Goal: Task Accomplishment & Management: Manage account settings

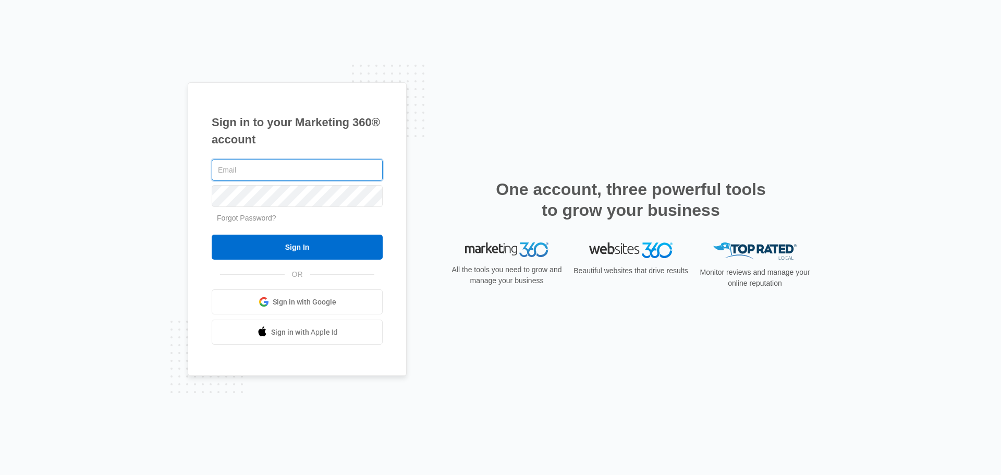
click at [239, 161] on input "text" at bounding box center [297, 170] width 171 height 22
type input "[EMAIL_ADDRESS][DOMAIN_NAME]"
click at [212, 235] on input "Sign In" at bounding box center [297, 247] width 171 height 25
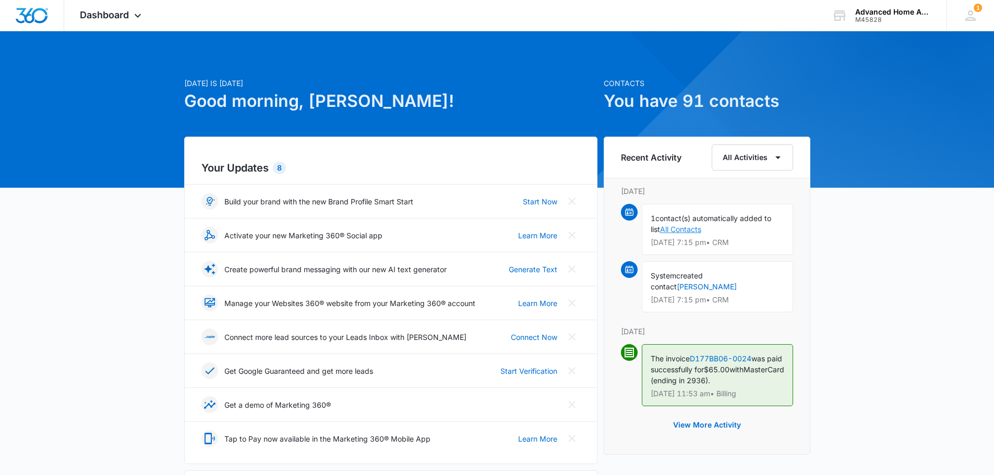
click at [680, 227] on link "All Contacts" at bounding box center [680, 229] width 41 height 9
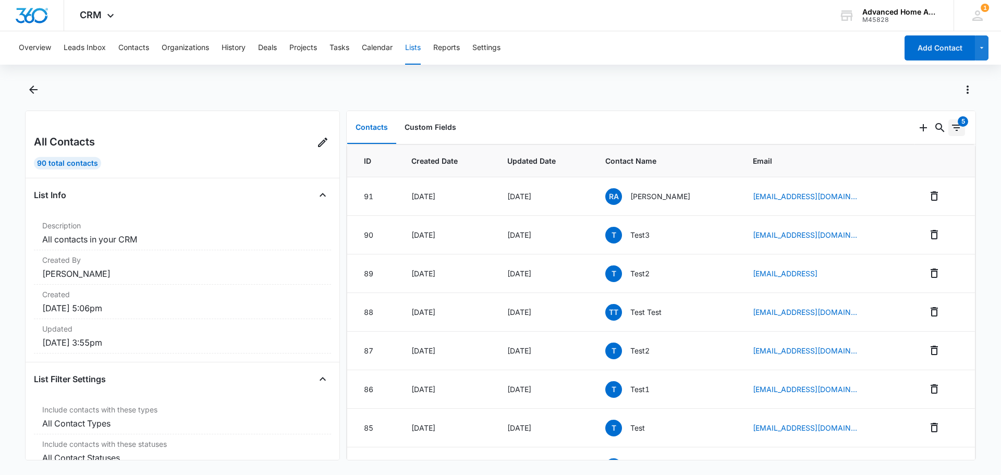
click at [952, 129] on icon "Filters" at bounding box center [957, 128] width 13 height 13
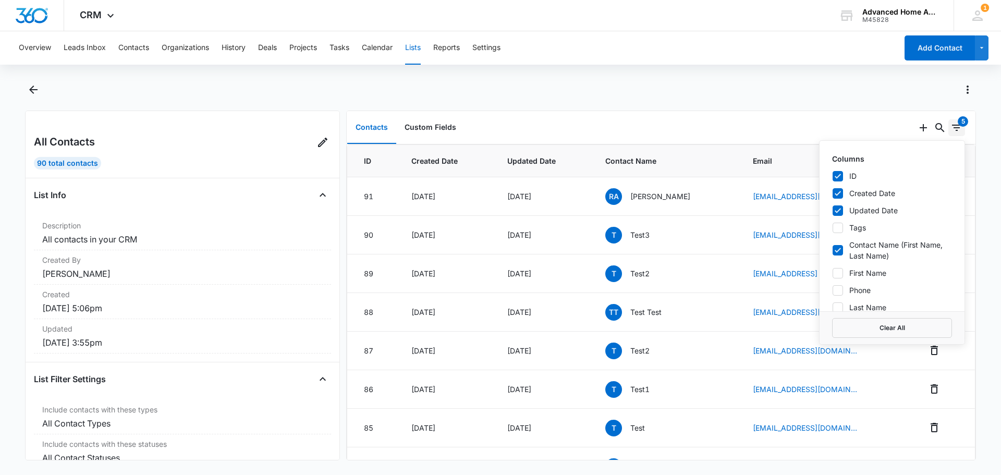
click at [952, 129] on icon "Filters" at bounding box center [957, 128] width 13 height 13
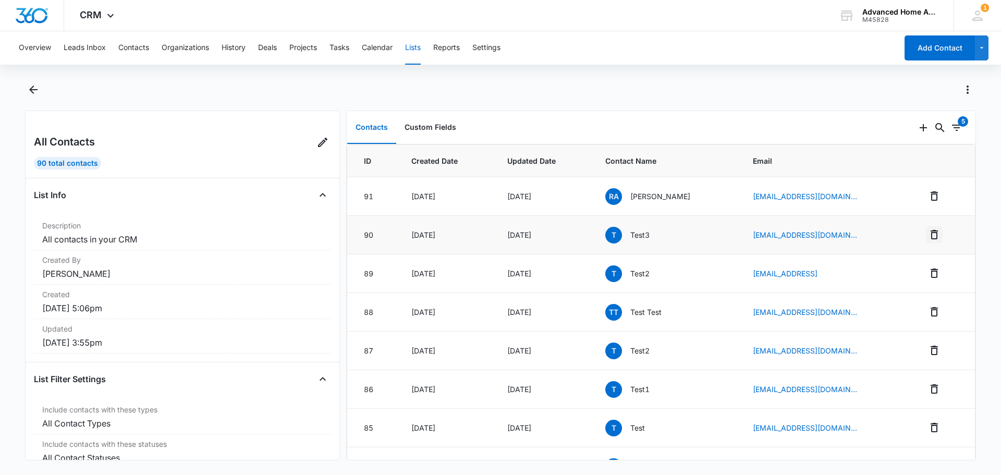
click at [931, 233] on icon "Remove" at bounding box center [934, 234] width 7 height 9
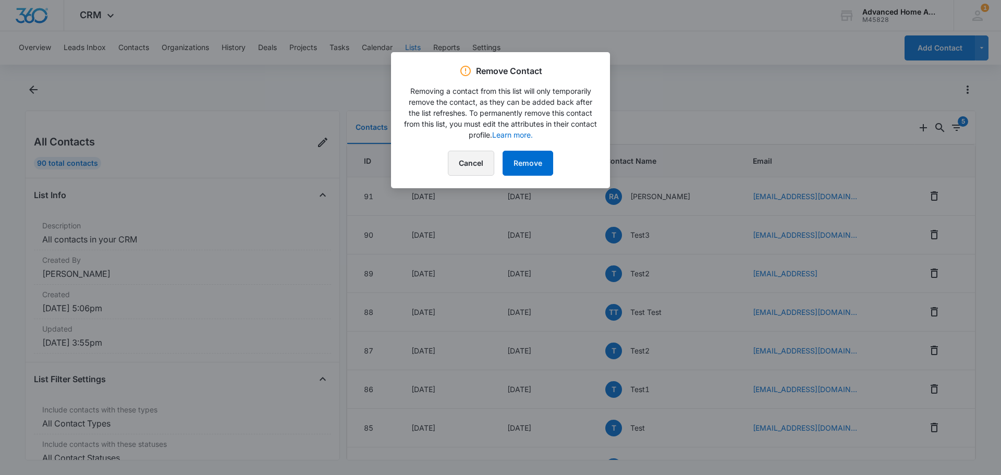
click at [473, 165] on button "Cancel" at bounding box center [471, 163] width 46 height 25
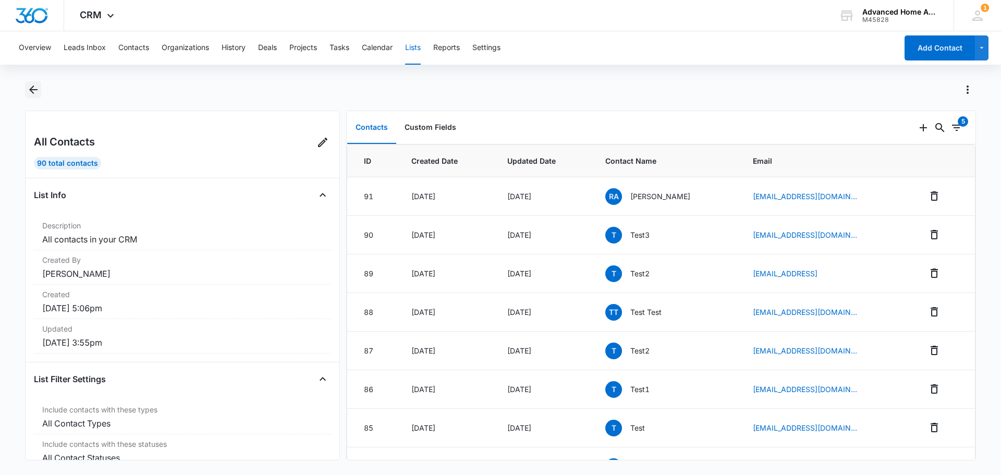
click at [30, 88] on icon "Back" at bounding box center [33, 89] width 13 height 13
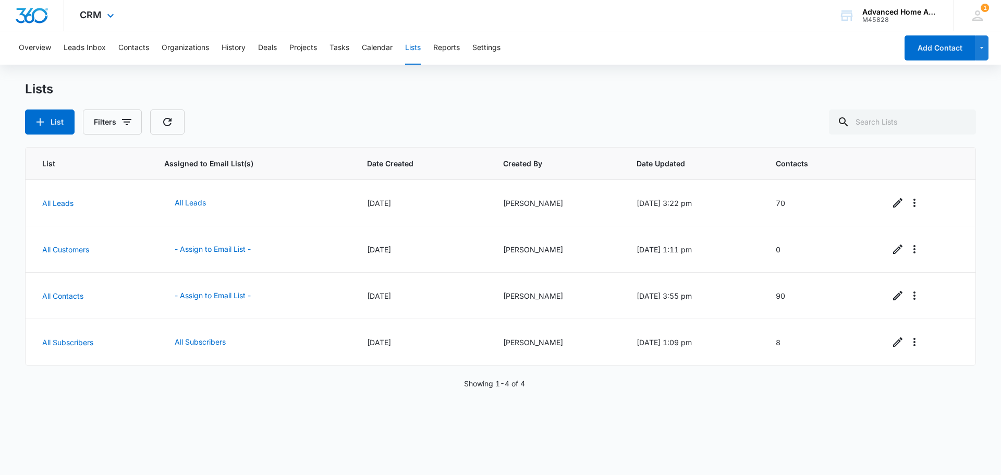
click at [34, 17] on img "Dashboard" at bounding box center [31, 16] width 33 height 16
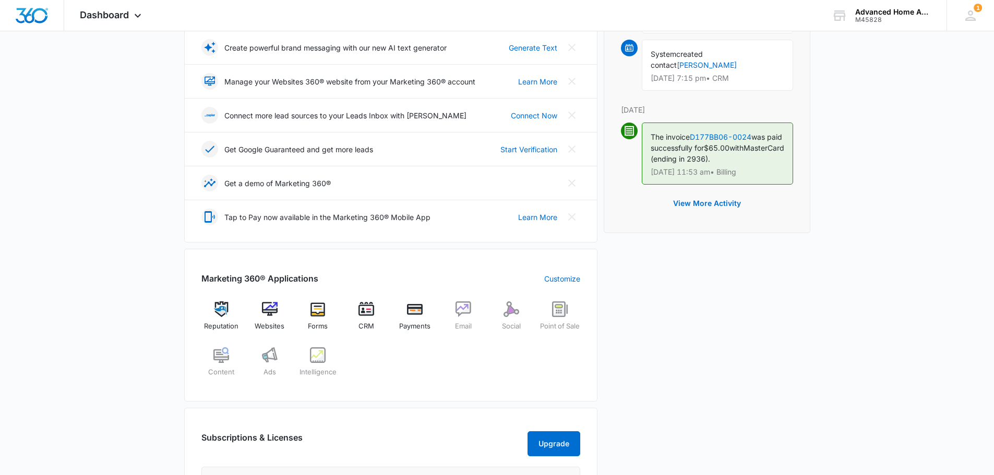
scroll to position [313, 0]
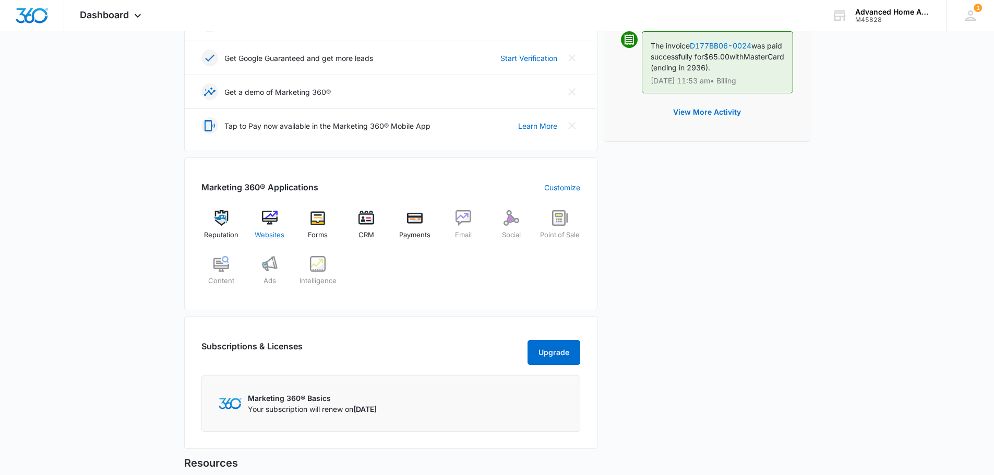
click at [268, 214] on img at bounding box center [270, 218] width 16 height 16
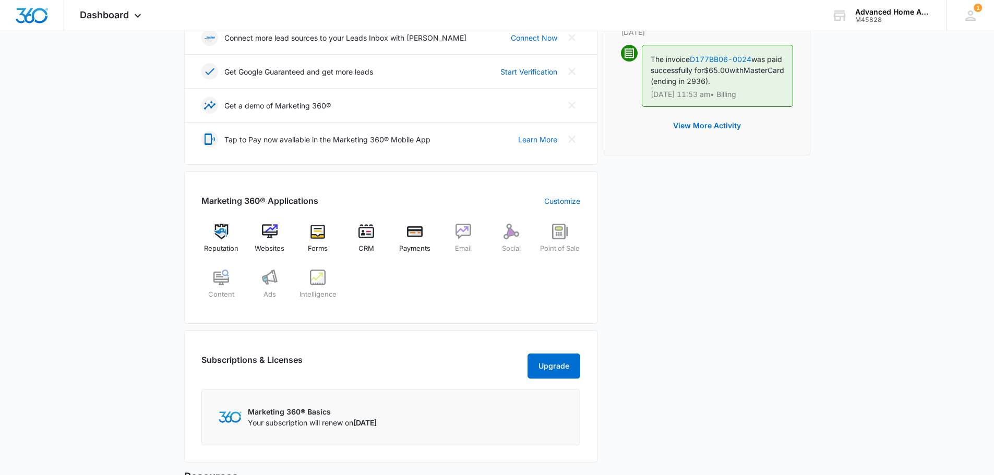
scroll to position [313, 0]
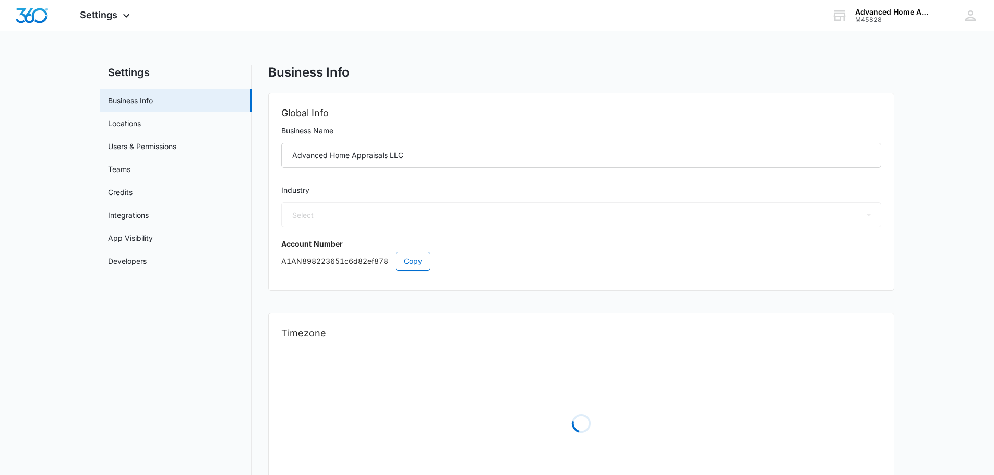
select select "35"
select select "US"
select select "America/[GEOGRAPHIC_DATA]"
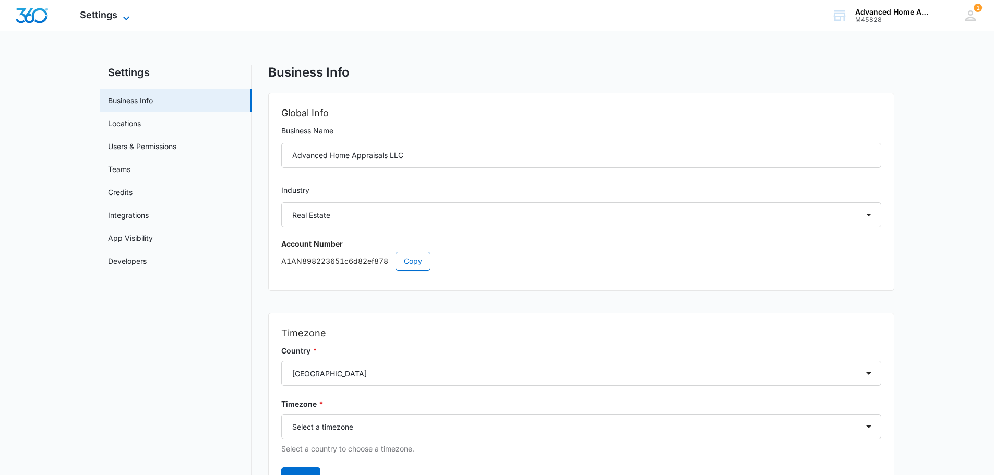
click at [125, 17] on icon at bounding box center [126, 18] width 13 height 13
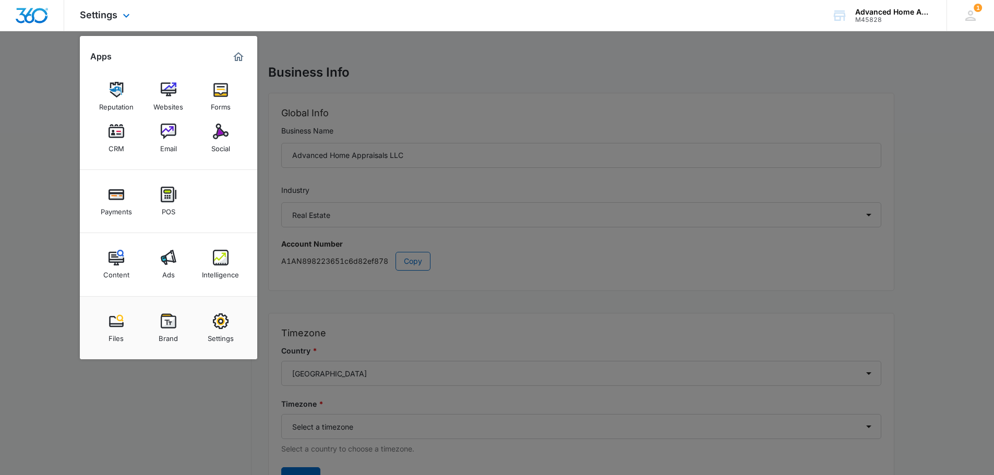
click at [37, 10] on img "Dashboard" at bounding box center [31, 16] width 33 height 16
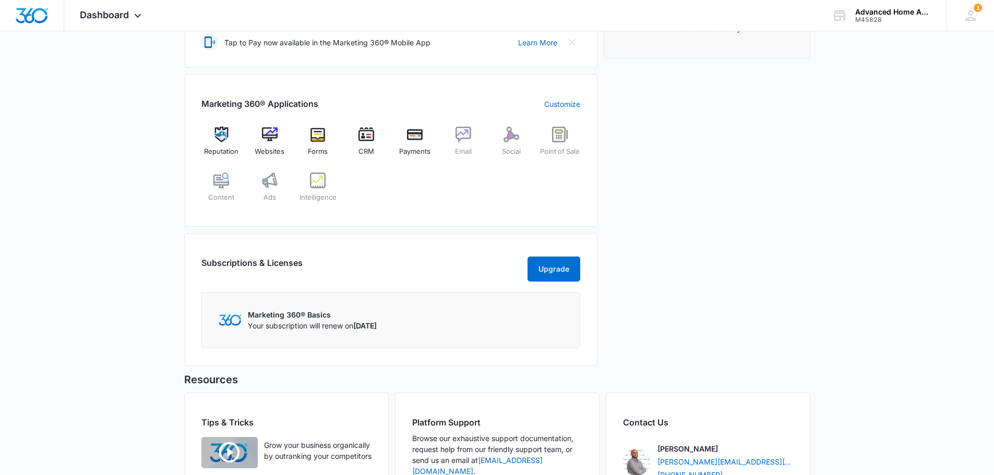
scroll to position [392, 0]
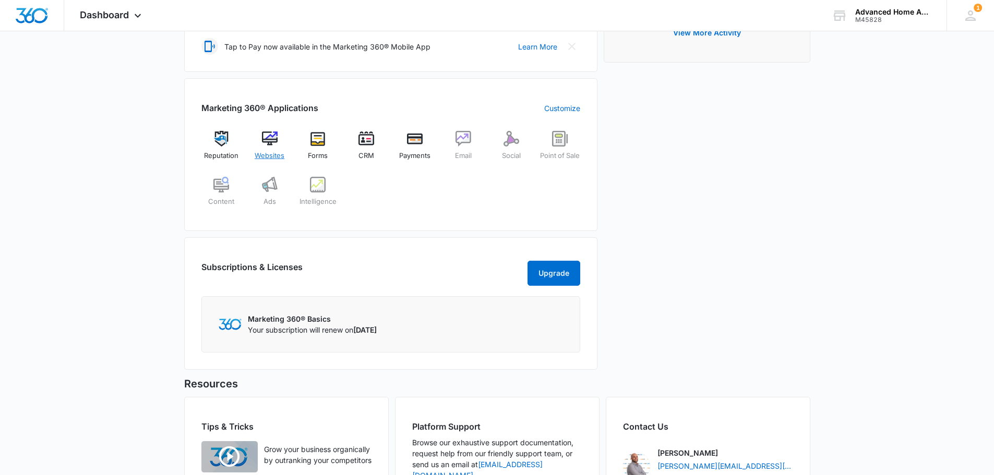
click at [272, 141] on img at bounding box center [270, 139] width 16 height 16
